Goal: Task Accomplishment & Management: Manage account settings

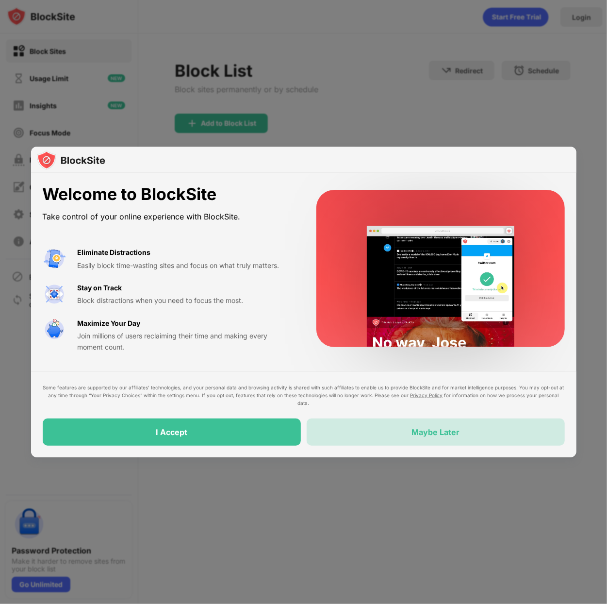
click at [495, 439] on div "Maybe Later" at bounding box center [436, 431] width 258 height 27
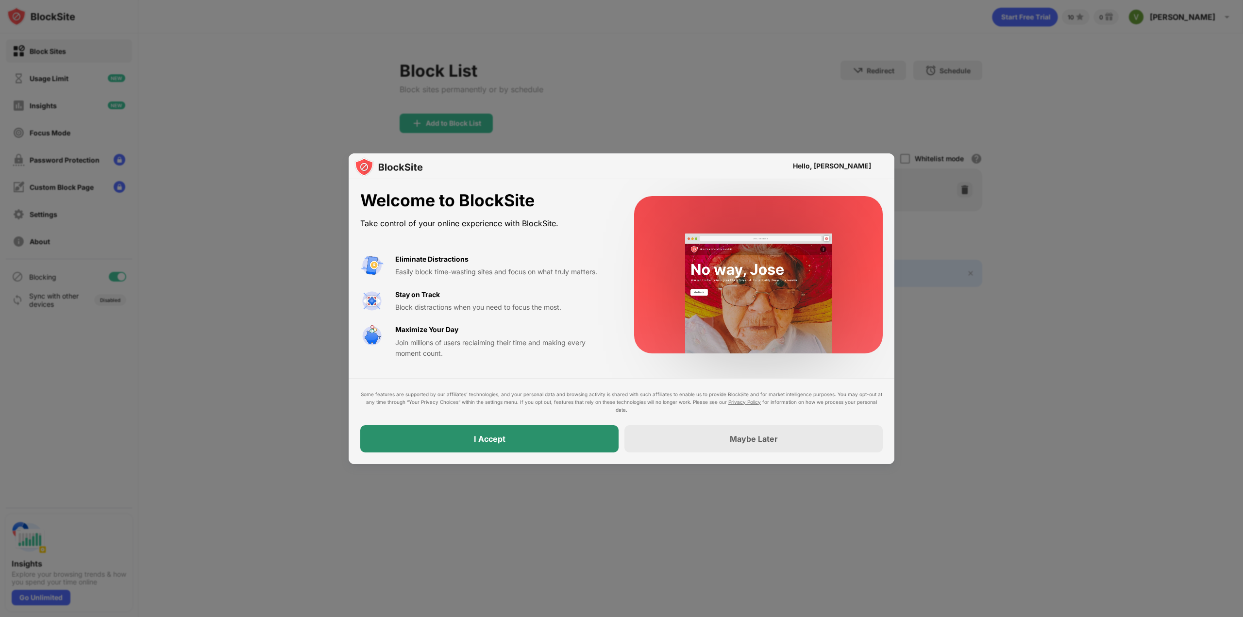
click at [581, 440] on div "I Accept" at bounding box center [489, 438] width 258 height 27
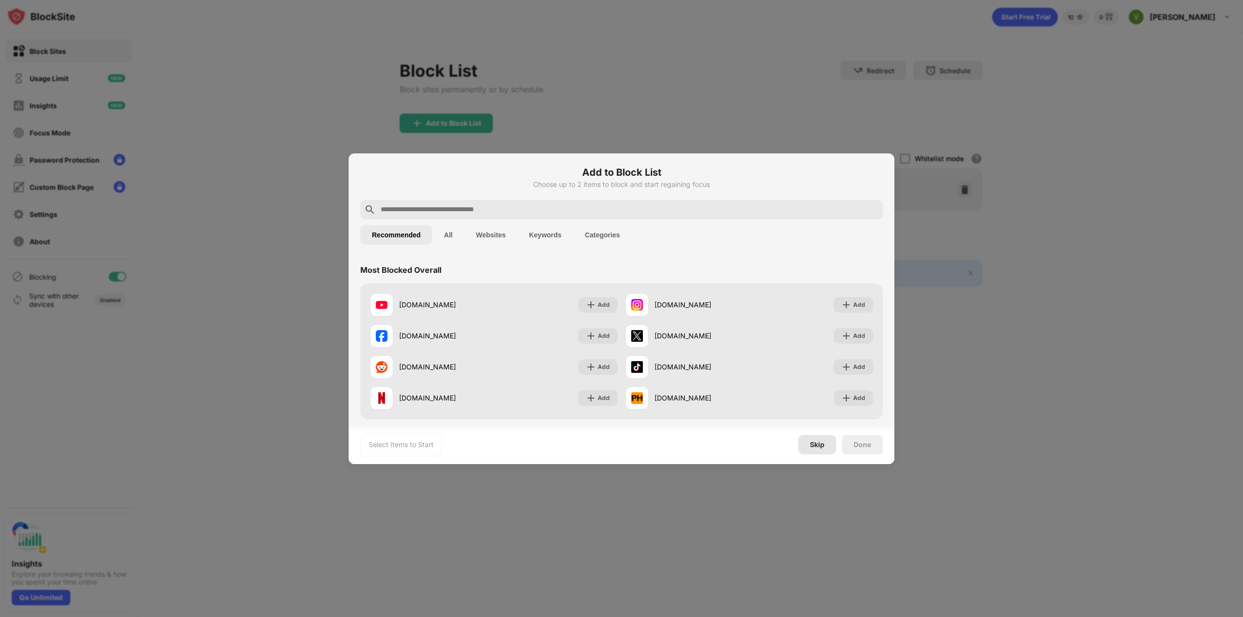
click at [808, 441] on div "Skip" at bounding box center [817, 444] width 38 height 19
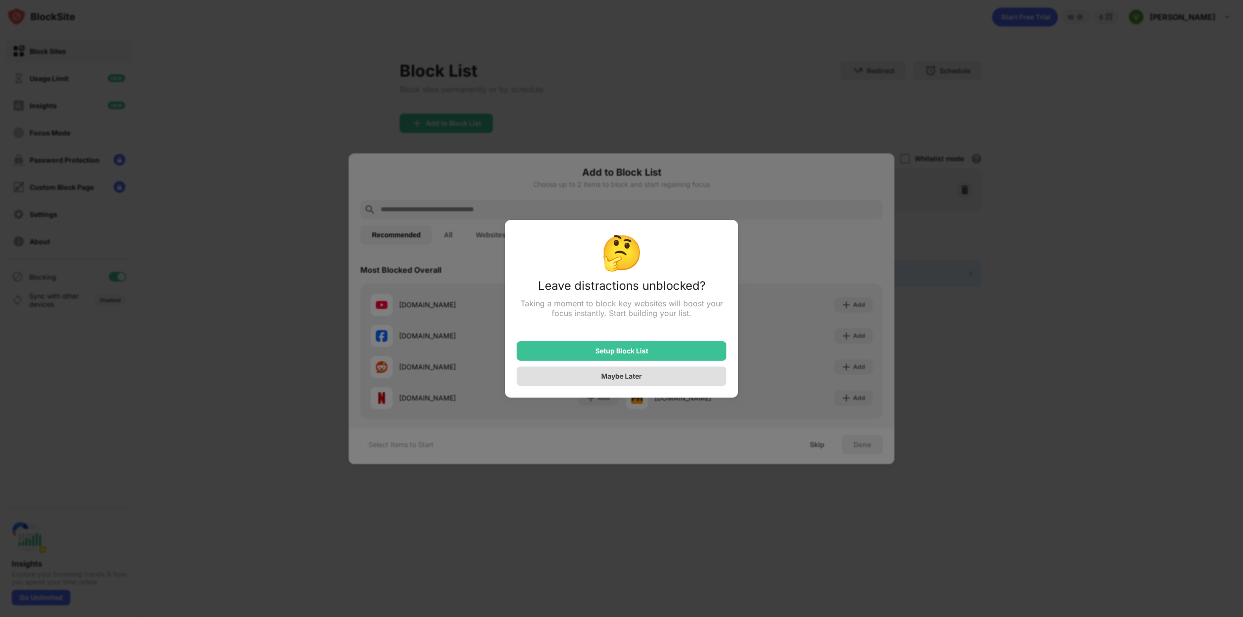
click at [630, 380] on div "Maybe Later" at bounding box center [621, 376] width 41 height 8
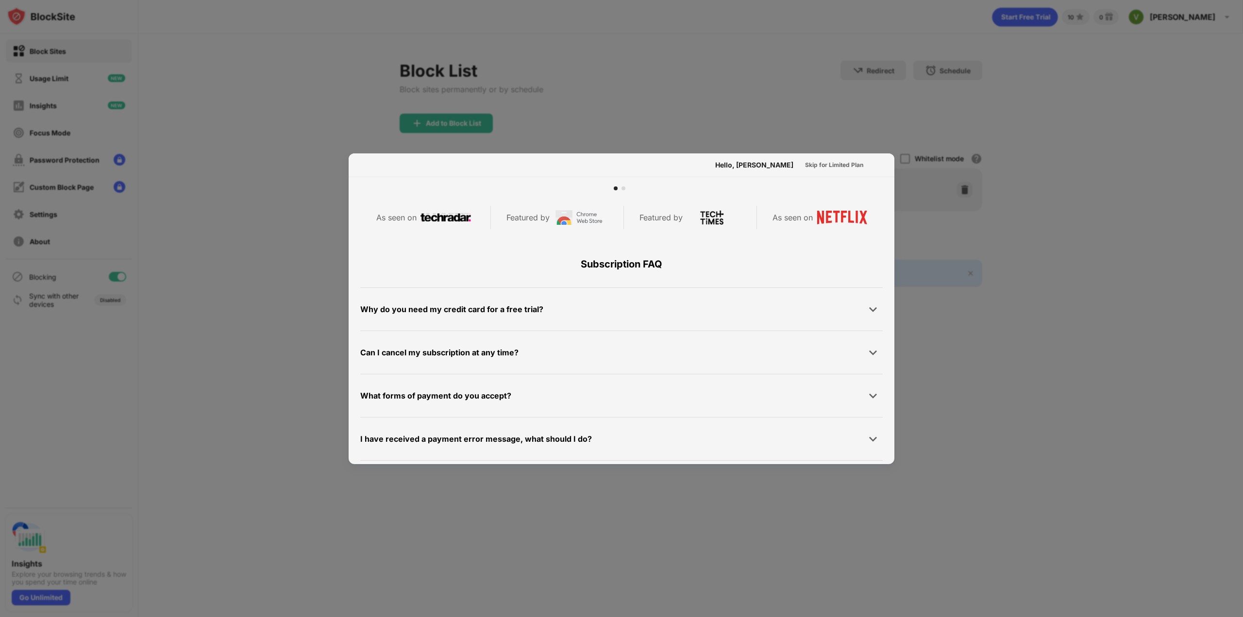
scroll to position [473, 0]
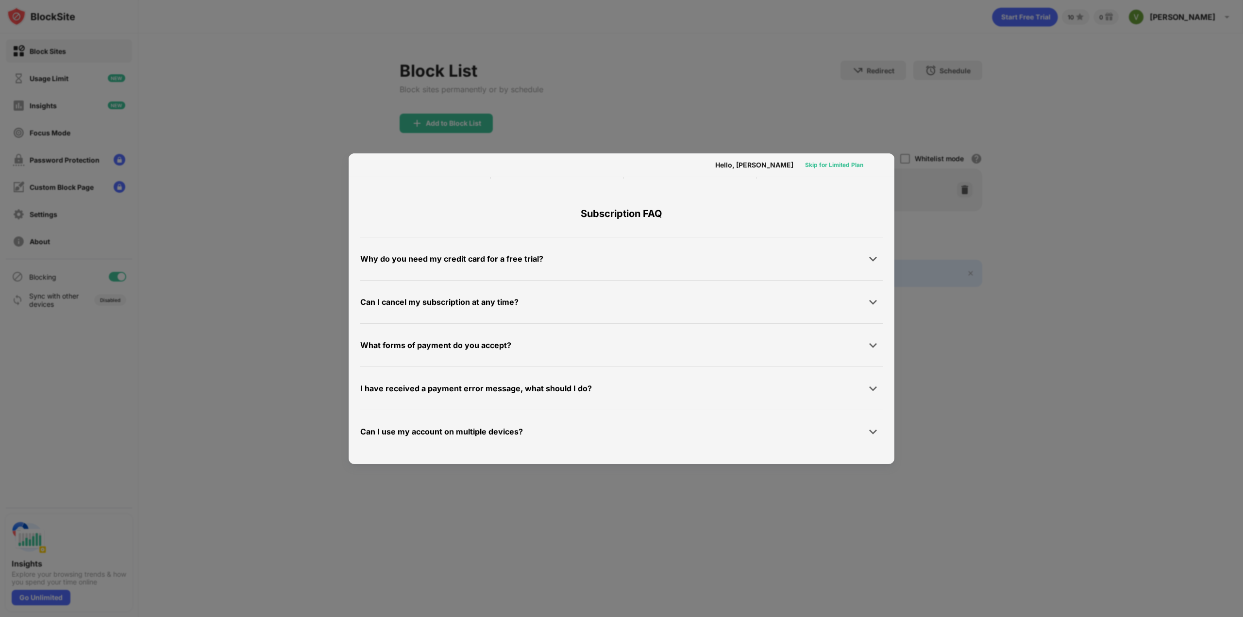
click at [839, 166] on div "Skip for Limited Plan" at bounding box center [834, 165] width 58 height 10
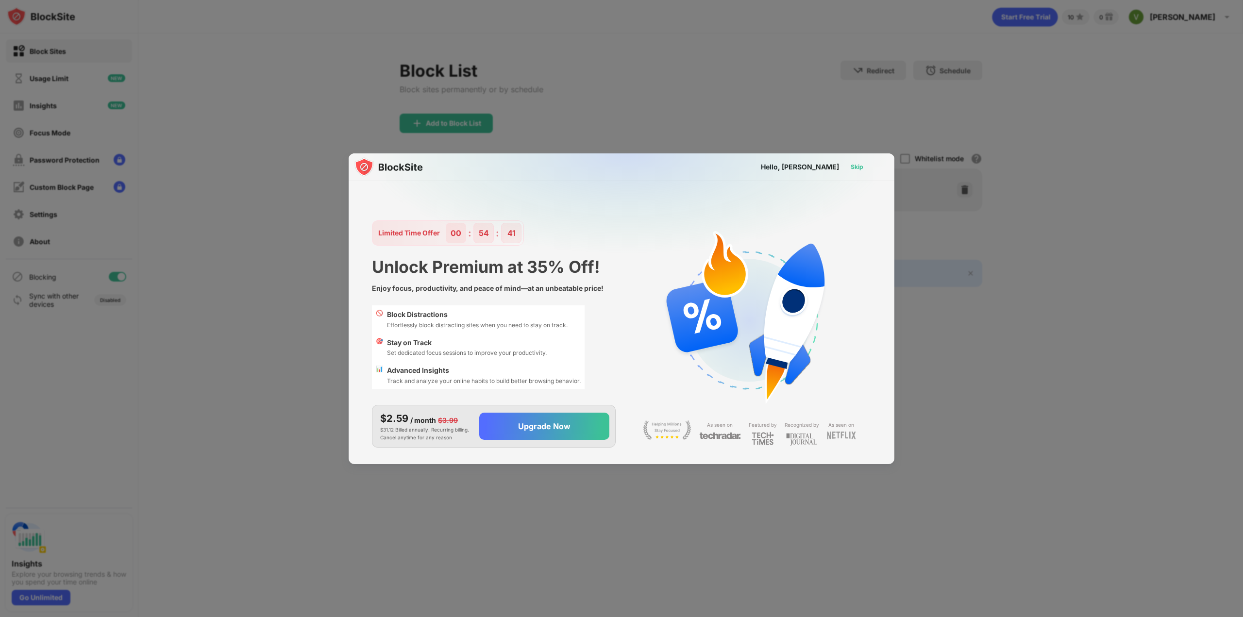
click at [855, 169] on div "Skip" at bounding box center [856, 167] width 13 height 10
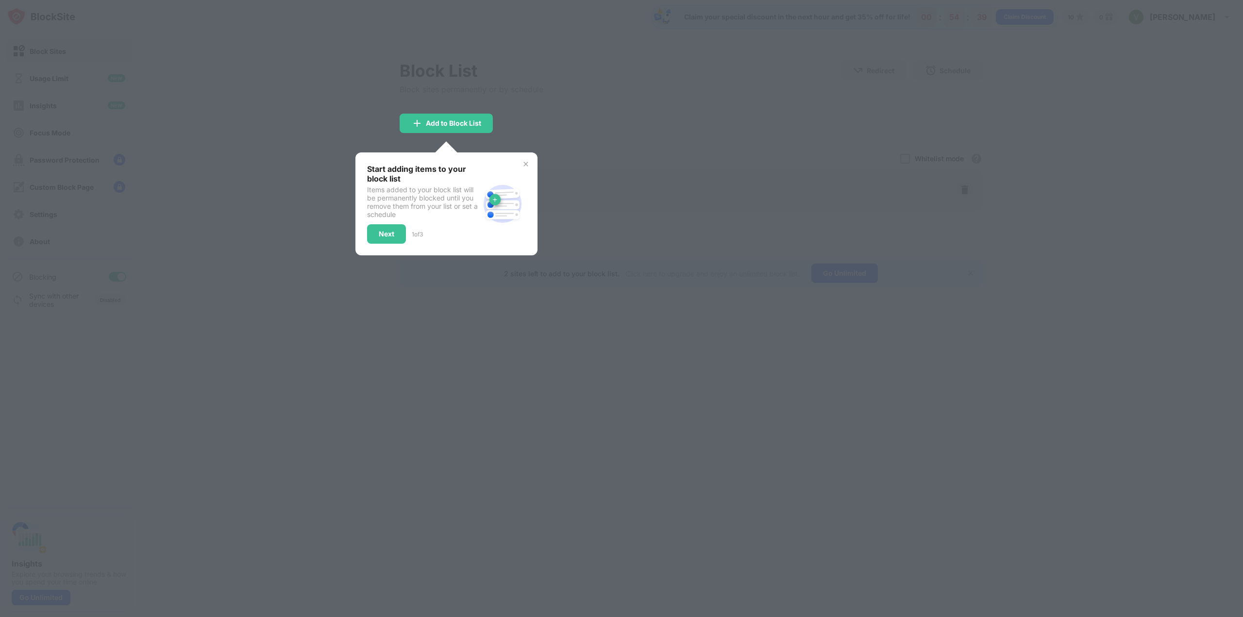
click at [529, 162] on img at bounding box center [526, 164] width 8 height 8
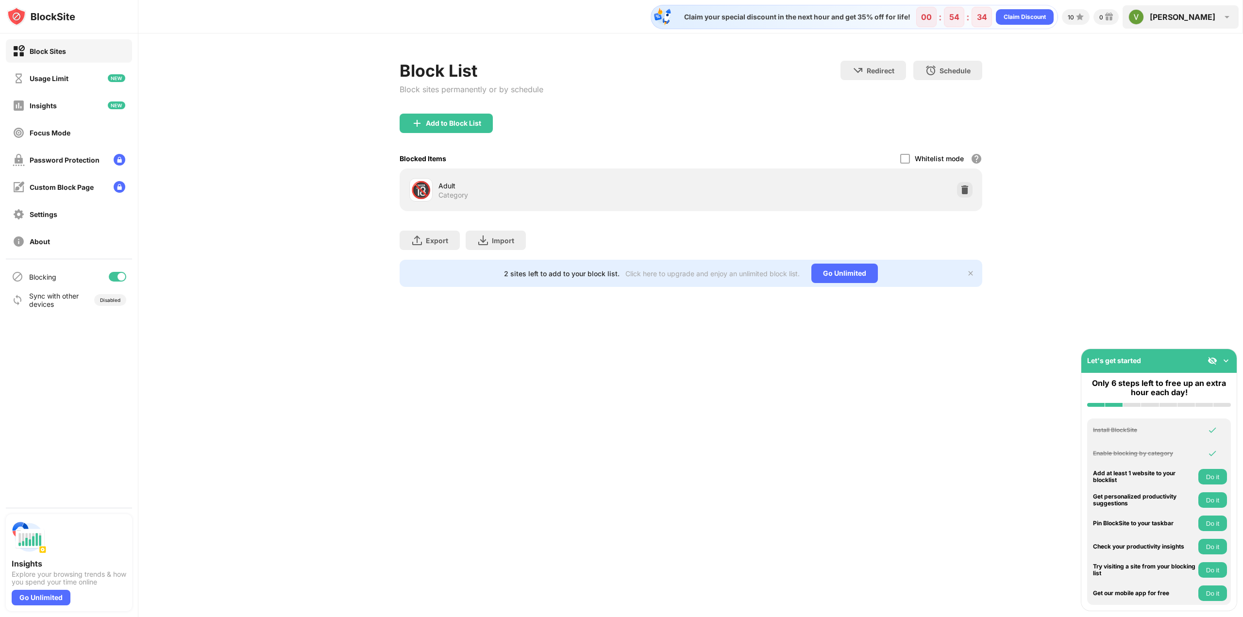
click at [1219, 19] on div "[PERSON_NAME] [PERSON_NAME] Gang View Account Insights Premium Rewards Settings…" at bounding box center [1180, 16] width 116 height 23
click at [1019, 158] on div "Block List Block sites permanently or by schedule Redirect Choose a site to be …" at bounding box center [690, 173] width 1104 height 281
click at [1209, 20] on div "[PERSON_NAME]" at bounding box center [1182, 17] width 66 height 10
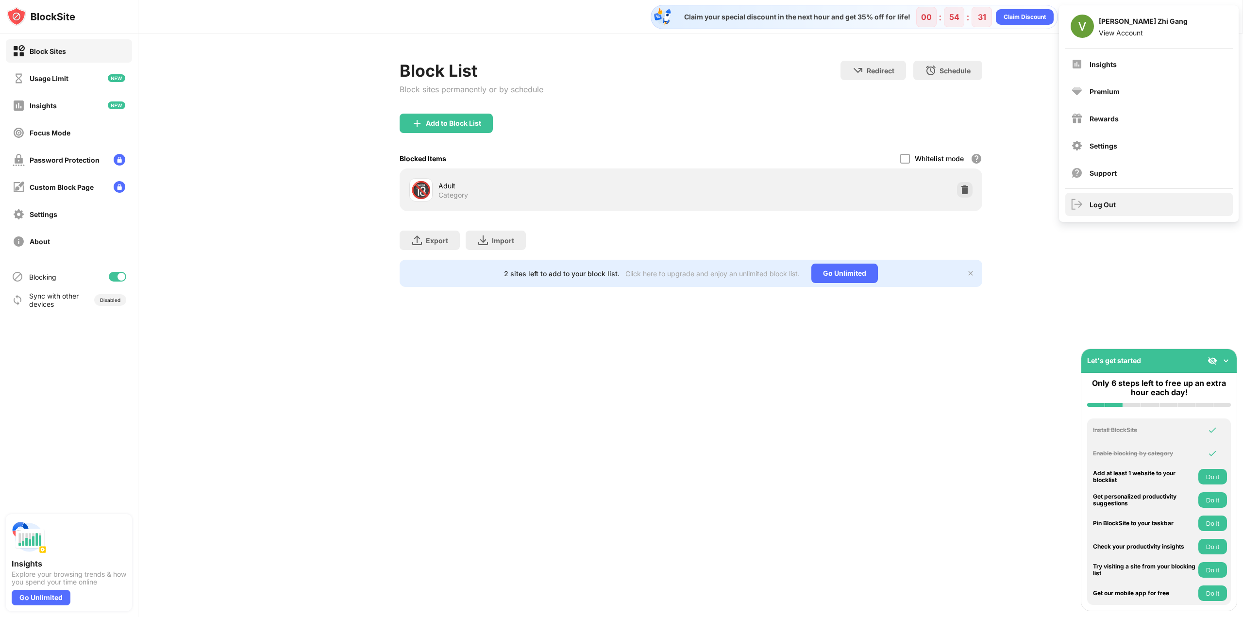
click at [1142, 213] on div "Log Out" at bounding box center [1148, 204] width 167 height 23
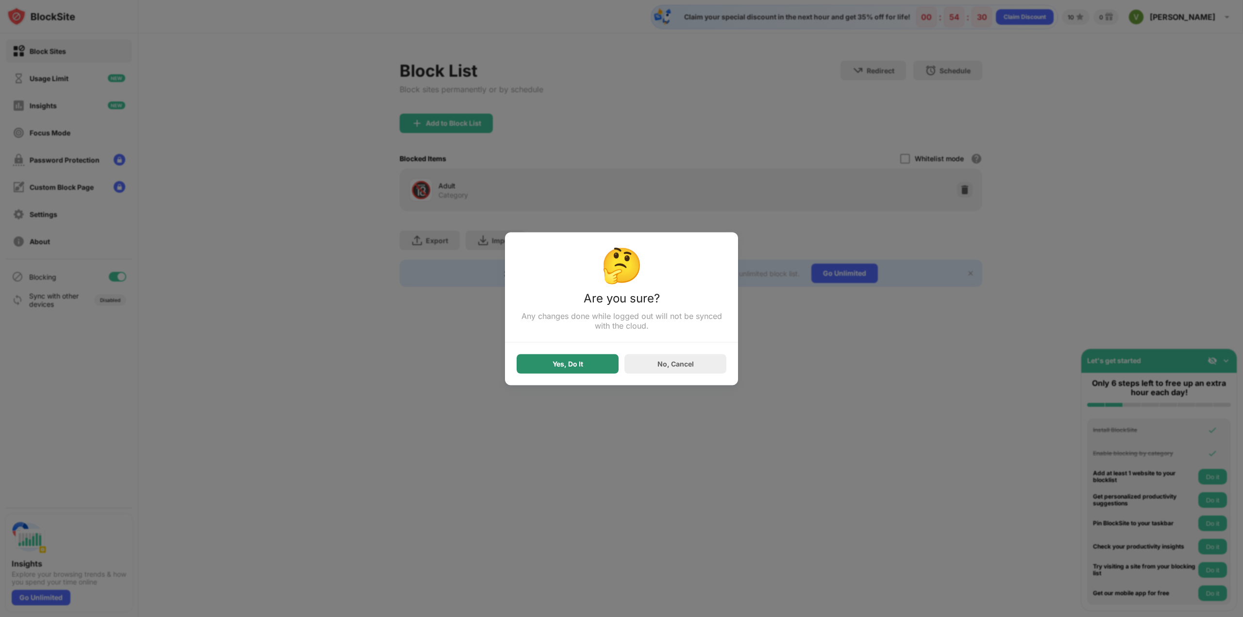
click at [586, 375] on div "🤔 Are you sure? Any changes done while logged out will not be synced with the c…" at bounding box center [621, 308] width 233 height 153
click at [587, 368] on div "Yes, Do It" at bounding box center [567, 363] width 102 height 19
